Goal: Information Seeking & Learning: Learn about a topic

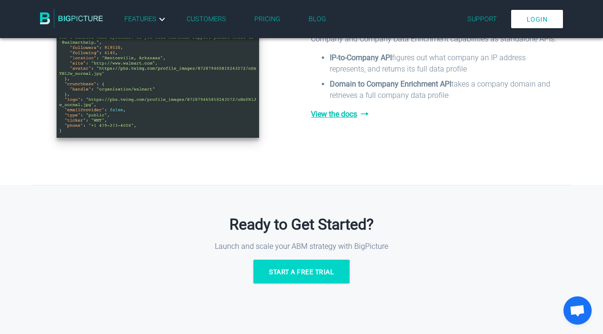
scroll to position [1229, 0]
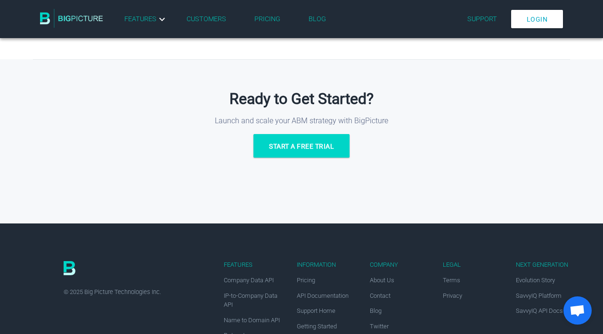
click at [262, 24] on li "Pricing" at bounding box center [267, 19] width 54 height 15
click at [262, 19] on link "Pricing" at bounding box center [267, 19] width 26 height 8
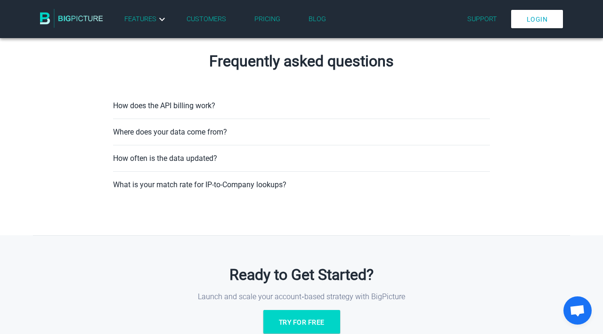
scroll to position [587, 0]
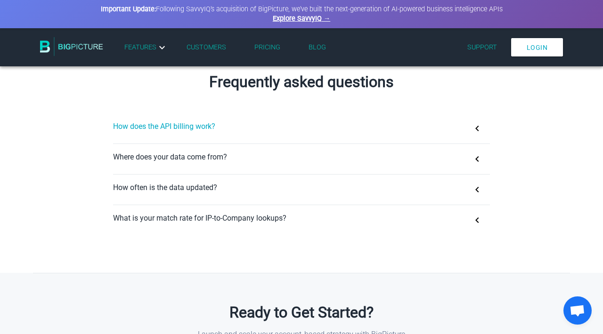
click at [146, 130] on button "How does the API billing work?" at bounding box center [301, 129] width 377 height 30
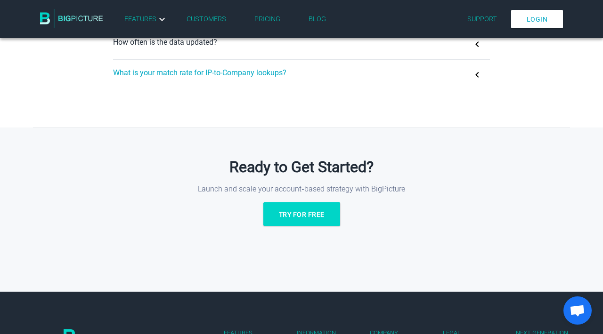
click at [177, 75] on button "What is your match rate for IP-to-Company lookups?" at bounding box center [301, 75] width 377 height 30
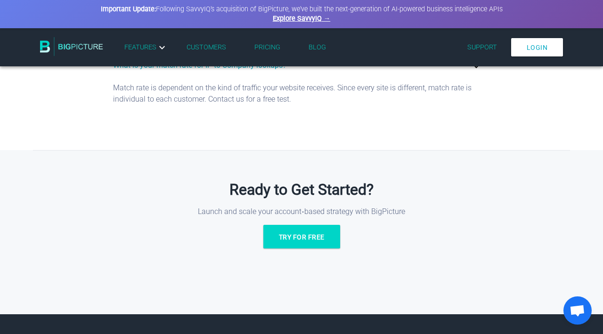
click at [206, 147] on div "Frequently asked questions How does the API billing work? API billing is tracke…" at bounding box center [301, 20] width 603 height 260
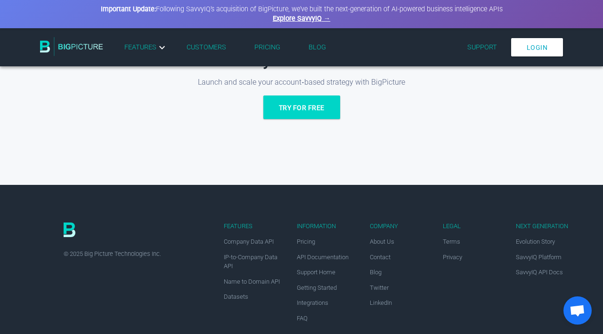
scroll to position [869, 0]
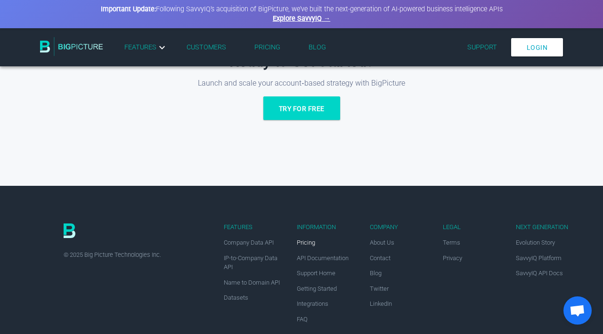
click at [309, 244] on span "Pricing" at bounding box center [306, 242] width 18 height 7
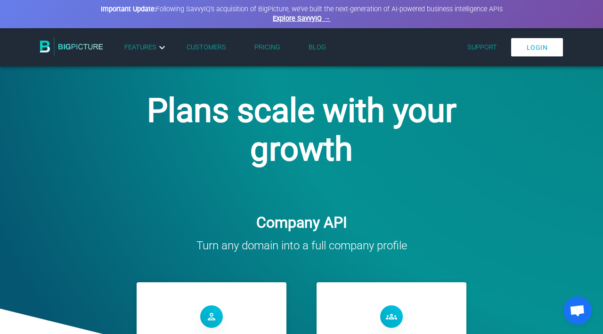
scroll to position [0, 0]
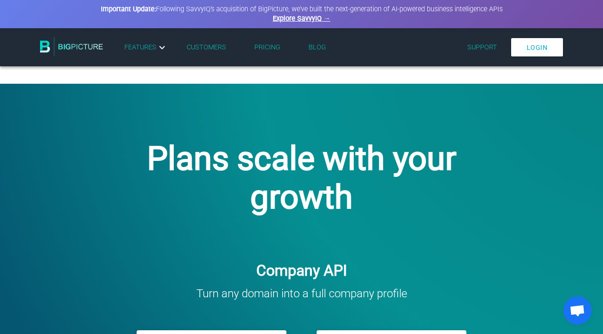
click at [293, 18] on link "Explore SavvyIQ →" at bounding box center [301, 19] width 57 height 8
